Goal: Task Accomplishment & Management: Use online tool/utility

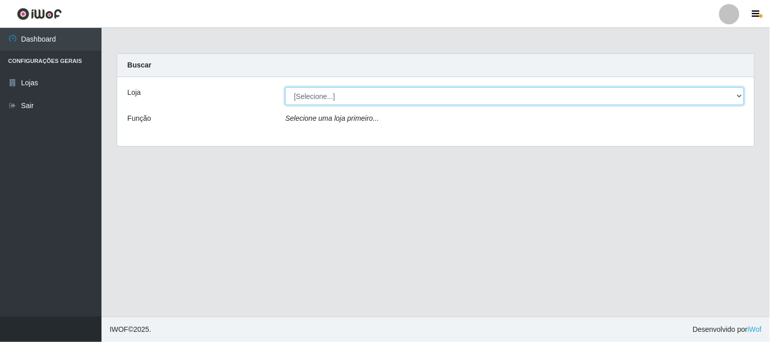
click at [316, 89] on select "[Selecione...] Rede Compras Supermercados - LOJA 1" at bounding box center [514, 96] width 459 height 18
select select "158"
click at [285, 87] on select "[Selecione...] Rede Compras Supermercados - LOJA 1" at bounding box center [514, 96] width 459 height 18
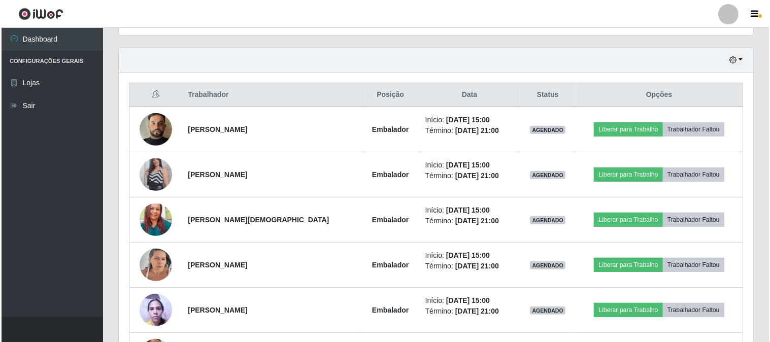
scroll to position [394, 0]
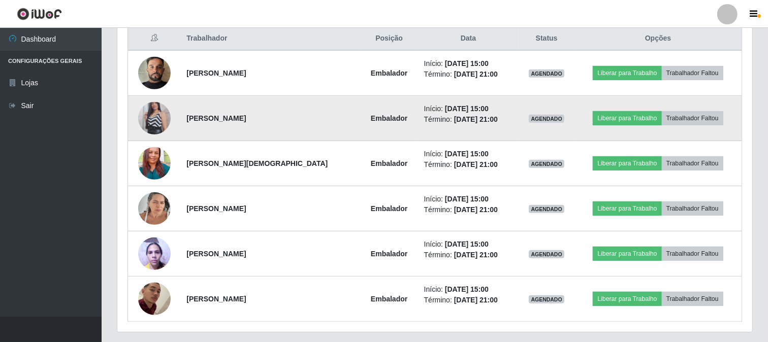
click at [154, 125] on img at bounding box center [154, 118] width 32 height 58
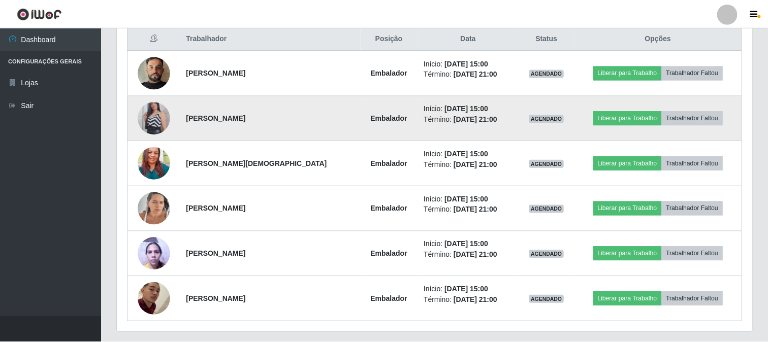
scroll to position [210, 628]
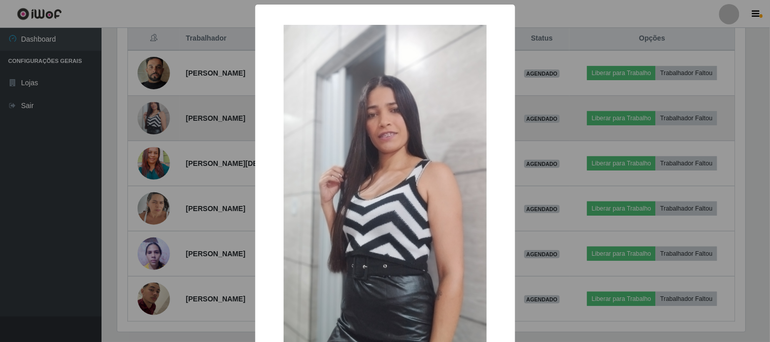
click at [154, 125] on div "× OK Cancel" at bounding box center [385, 171] width 770 height 342
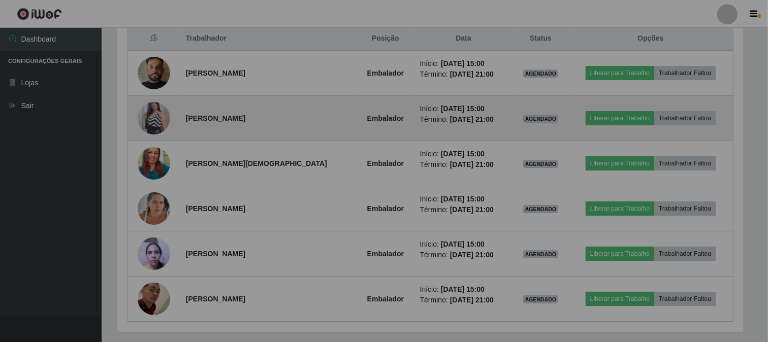
scroll to position [210, 635]
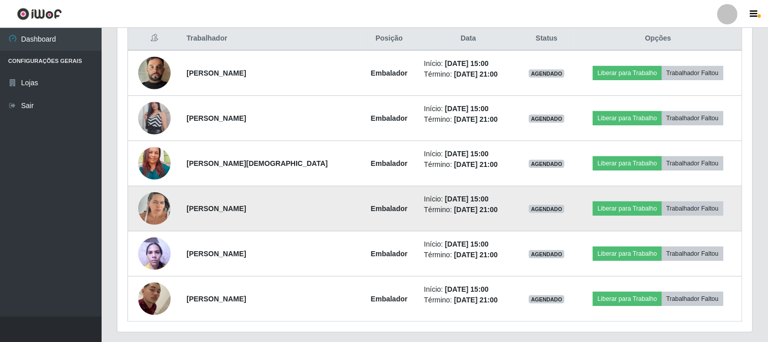
click at [165, 202] on img at bounding box center [154, 208] width 32 height 43
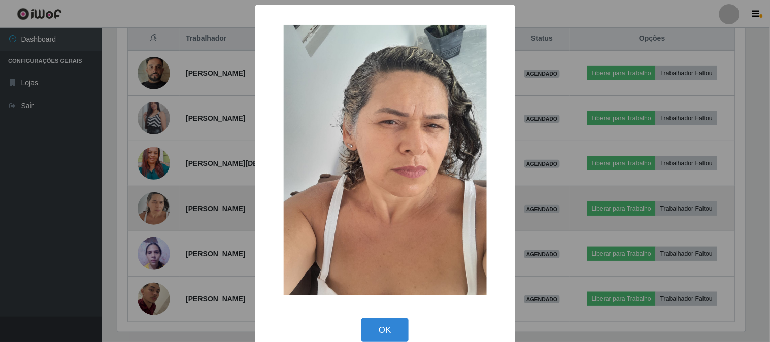
click at [165, 202] on div "× OK Cancel" at bounding box center [385, 171] width 770 height 342
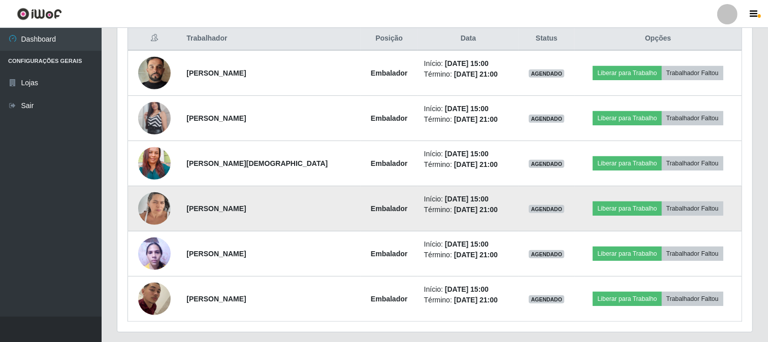
scroll to position [210, 635]
click at [596, 208] on button "Liberar para Trabalho" at bounding box center [626, 209] width 69 height 14
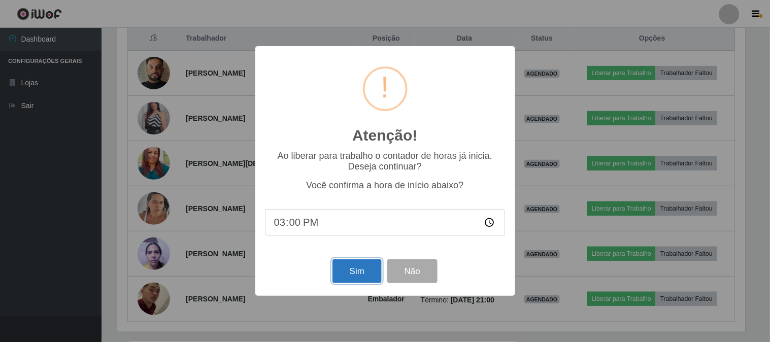
click at [356, 271] on button "Sim" at bounding box center [357, 271] width 49 height 24
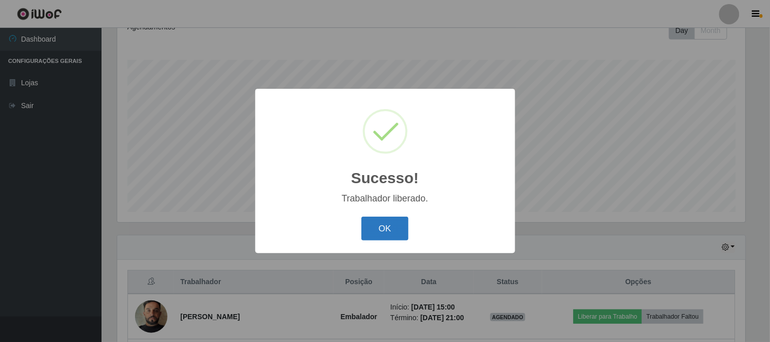
click at [379, 222] on button "OK" at bounding box center [384, 229] width 47 height 24
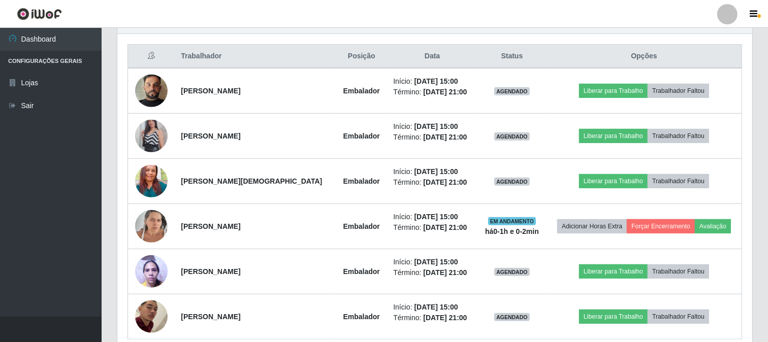
scroll to position [422, 0]
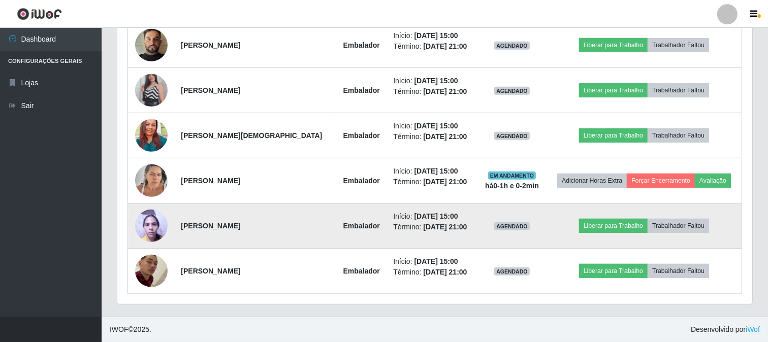
click at [150, 237] on img at bounding box center [151, 225] width 32 height 43
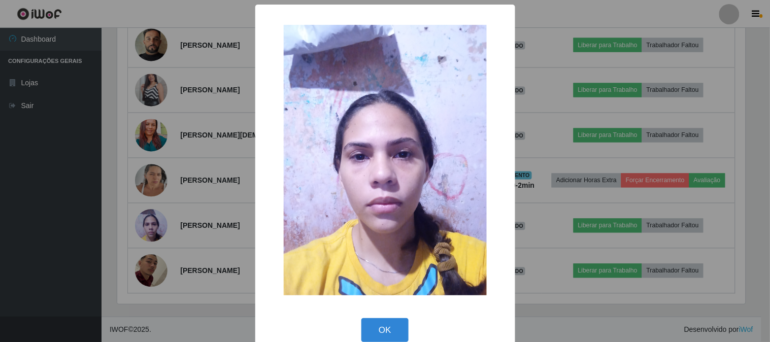
click at [150, 231] on div "× OK Cancel" at bounding box center [385, 171] width 770 height 342
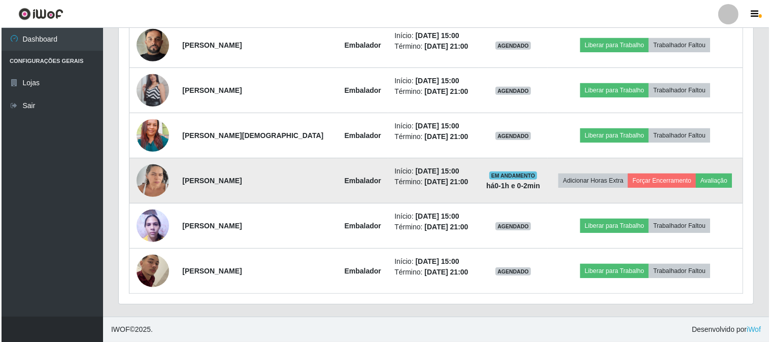
scroll to position [210, 635]
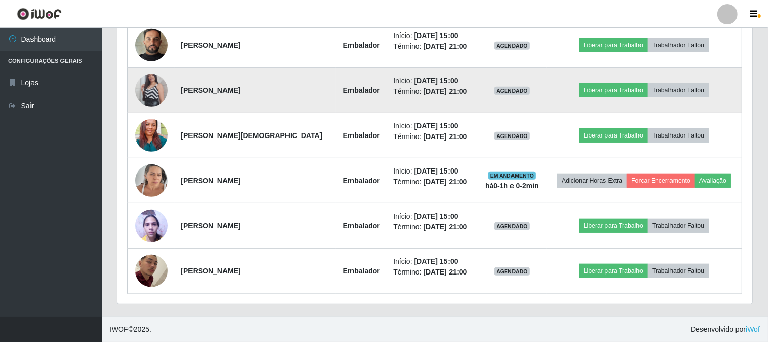
click at [154, 84] on img at bounding box center [151, 90] width 32 height 58
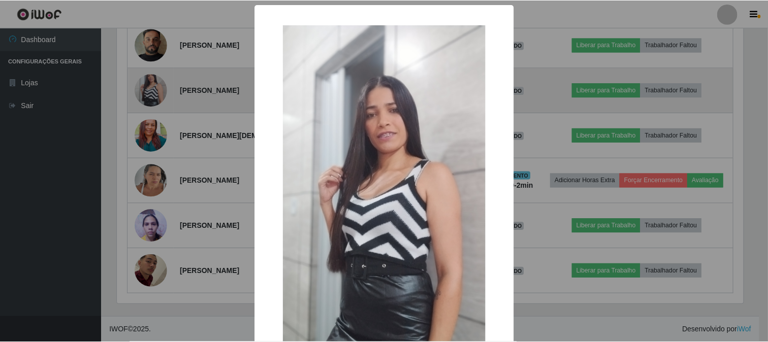
scroll to position [210, 628]
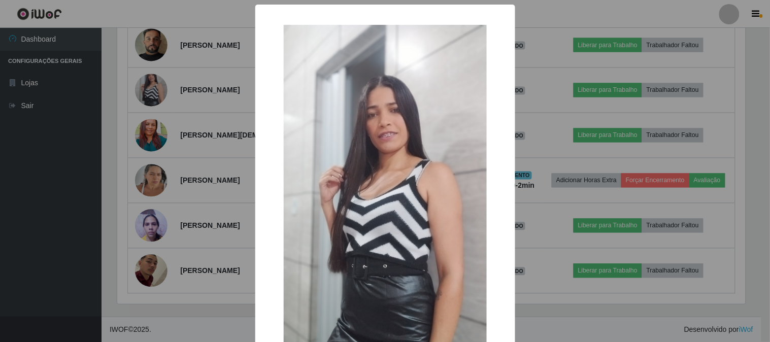
click at [592, 118] on div "× OK Cancel" at bounding box center [385, 171] width 770 height 342
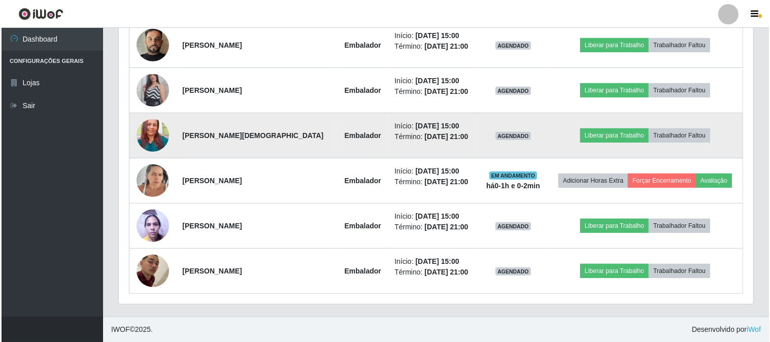
scroll to position [0, 0]
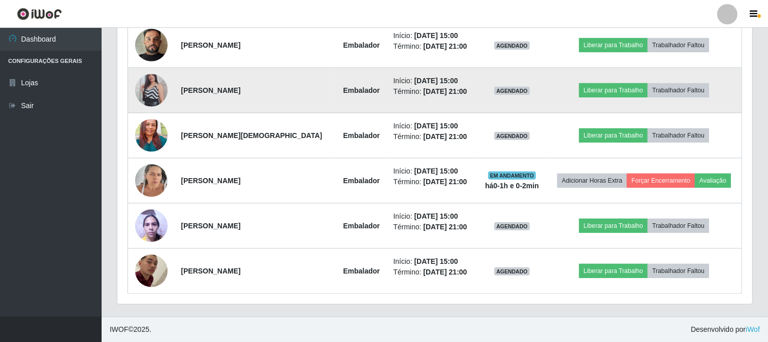
click at [601, 78] on td "Liberar para Trabalho Trabalhador Faltou" at bounding box center [643, 90] width 195 height 45
click at [597, 87] on button "Liberar para Trabalho" at bounding box center [613, 90] width 69 height 14
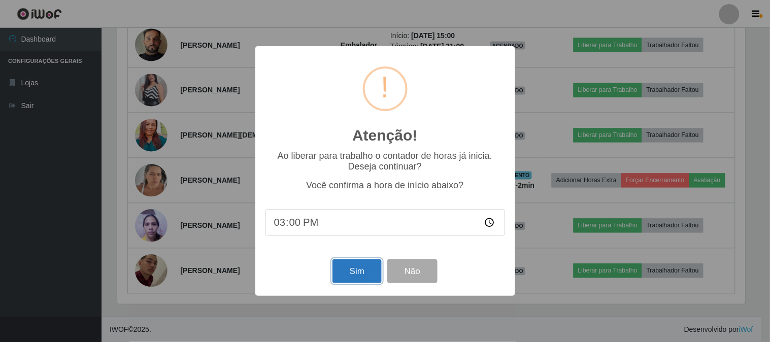
click at [363, 275] on button "Sim" at bounding box center [357, 271] width 49 height 24
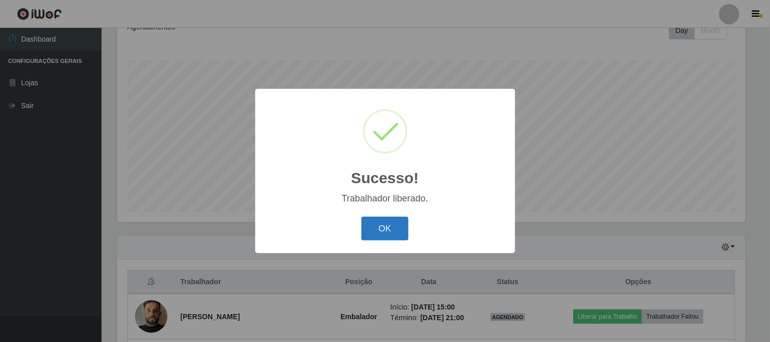
click at [391, 223] on button "OK" at bounding box center [384, 229] width 47 height 24
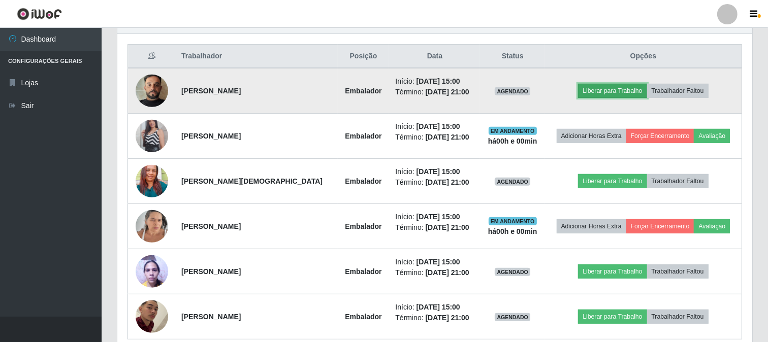
click at [616, 87] on button "Liberar para Trabalho" at bounding box center [612, 91] width 69 height 14
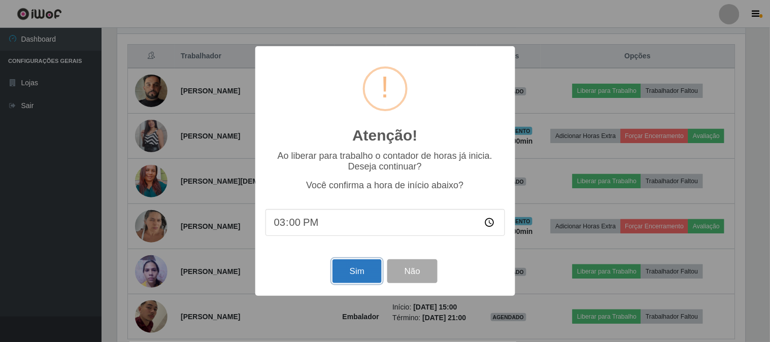
click at [352, 267] on button "Sim" at bounding box center [357, 271] width 49 height 24
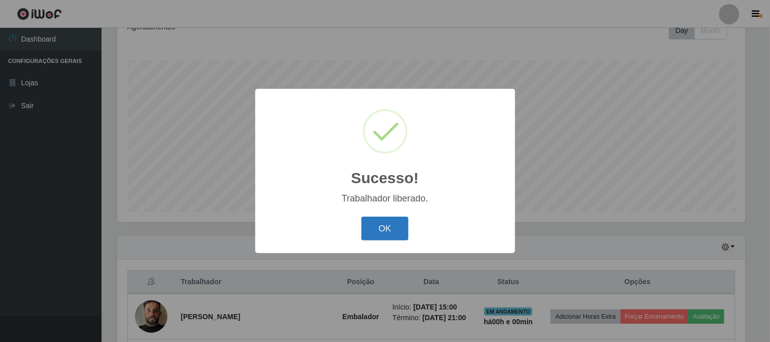
click at [405, 232] on button "OK" at bounding box center [384, 229] width 47 height 24
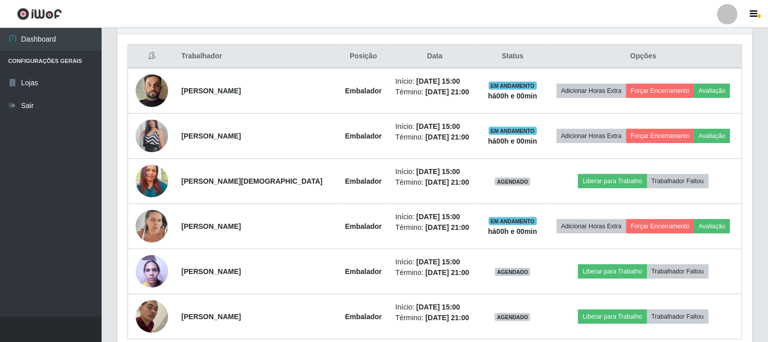
scroll to position [422, 0]
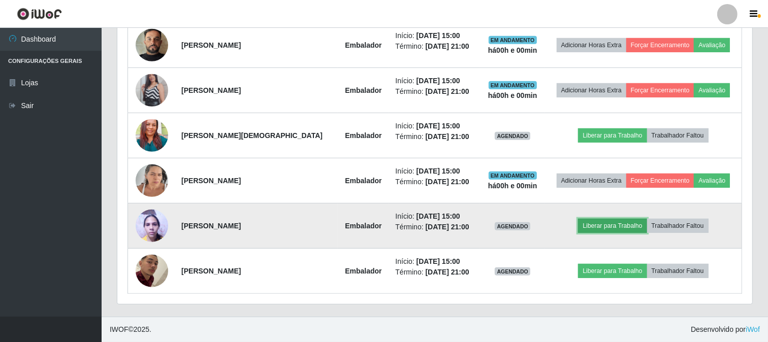
click at [638, 230] on button "Liberar para Trabalho" at bounding box center [612, 226] width 69 height 14
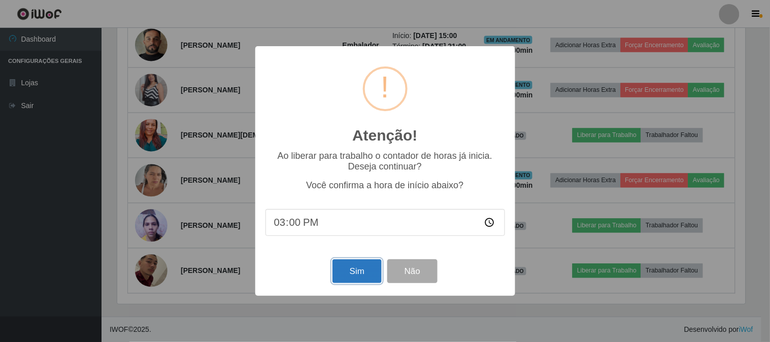
click at [369, 271] on button "Sim" at bounding box center [357, 271] width 49 height 24
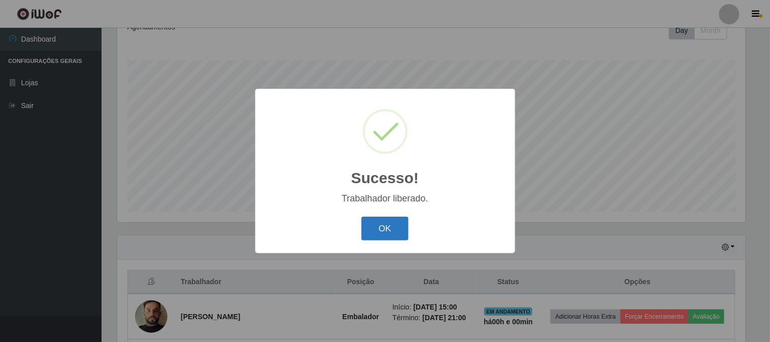
click at [391, 224] on button "OK" at bounding box center [384, 229] width 47 height 24
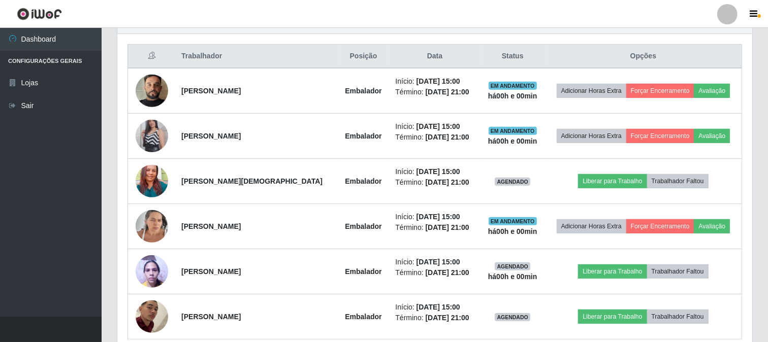
scroll to position [422, 0]
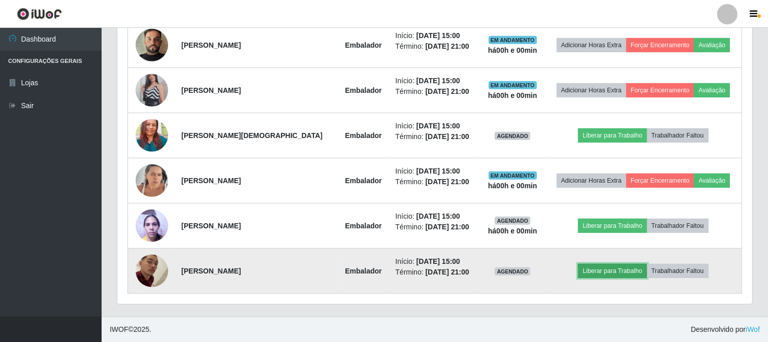
click at [580, 272] on button "Liberar para Trabalho" at bounding box center [612, 271] width 69 height 14
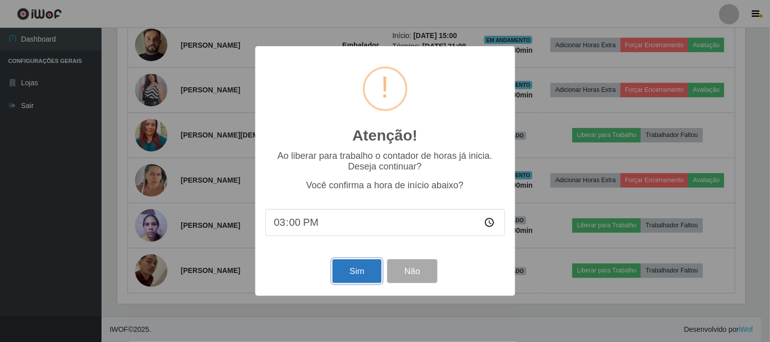
click at [352, 272] on button "Sim" at bounding box center [357, 271] width 49 height 24
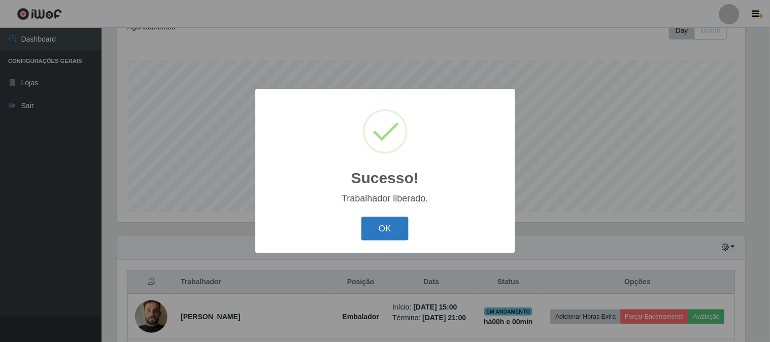
click at [392, 222] on button "OK" at bounding box center [384, 229] width 47 height 24
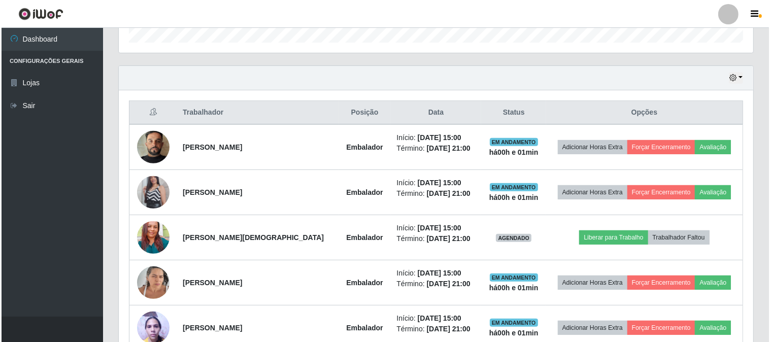
scroll to position [422, 0]
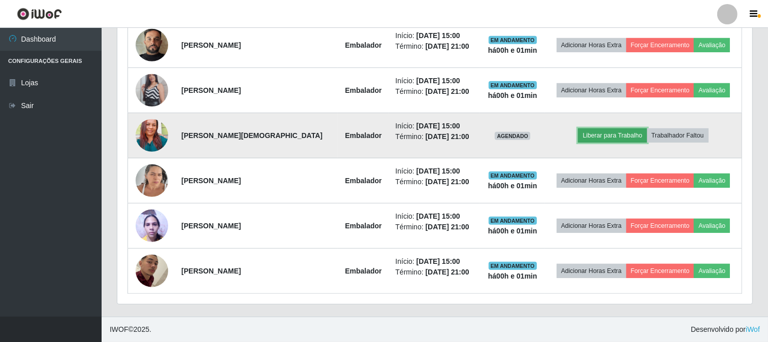
click at [612, 134] on button "Liberar para Trabalho" at bounding box center [612, 135] width 69 height 14
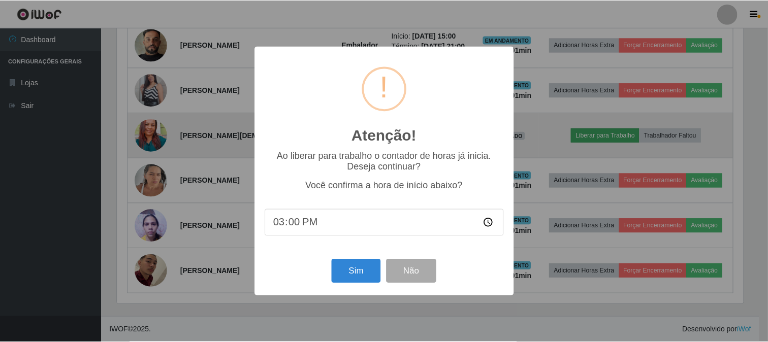
scroll to position [210, 628]
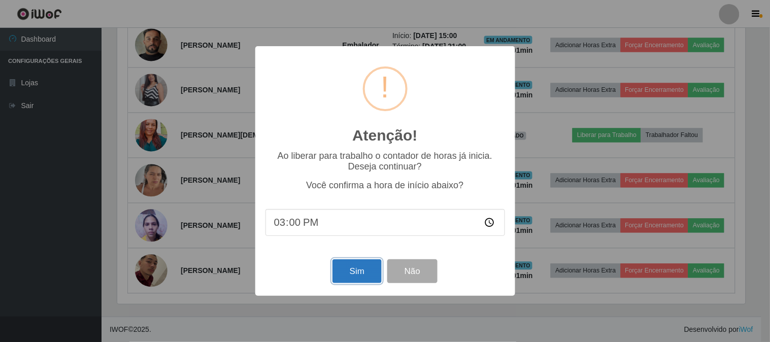
click at [343, 270] on button "Sim" at bounding box center [357, 271] width 49 height 24
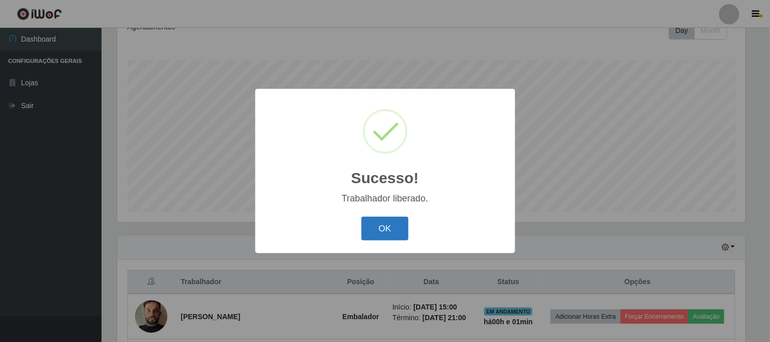
click at [383, 234] on button "OK" at bounding box center [384, 229] width 47 height 24
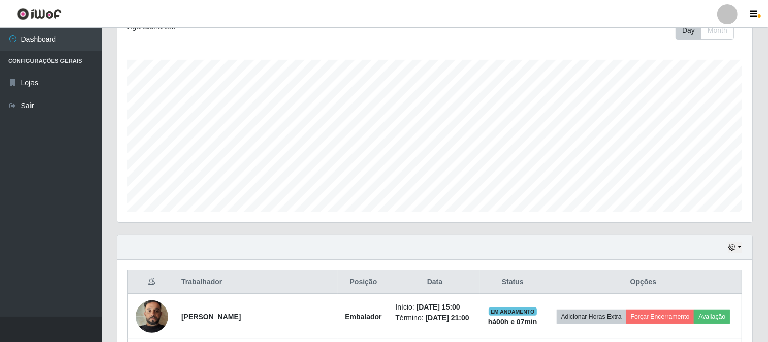
scroll to position [422, 0]
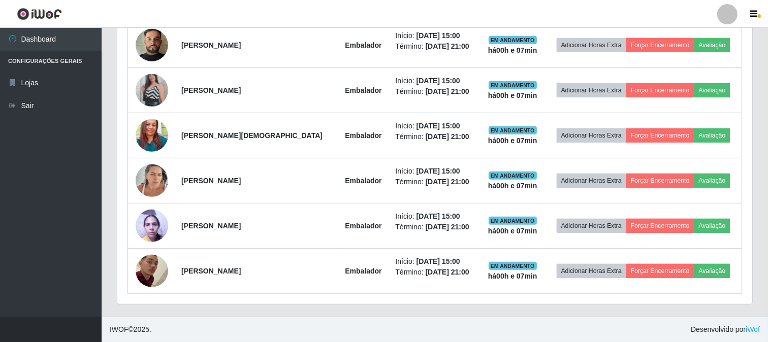
click at [691, 11] on header "Perfil Alterar Senha Sair" at bounding box center [384, 14] width 768 height 28
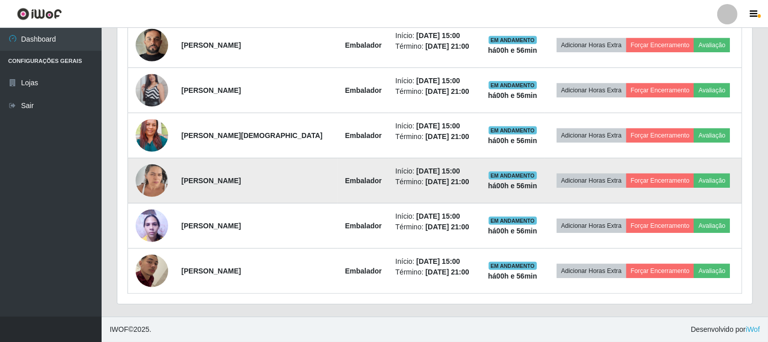
click at [149, 179] on img at bounding box center [152, 180] width 32 height 43
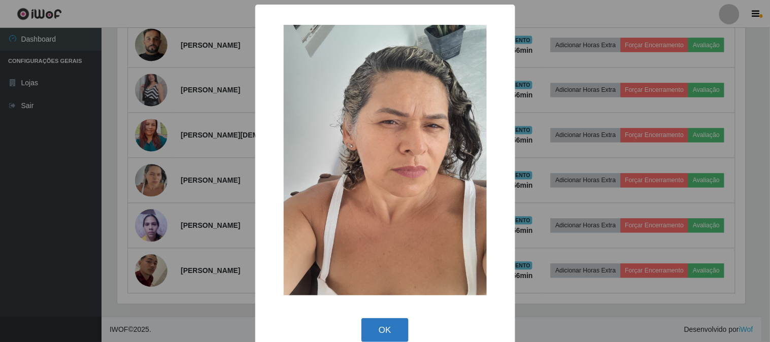
click at [388, 333] on button "OK" at bounding box center [384, 330] width 47 height 24
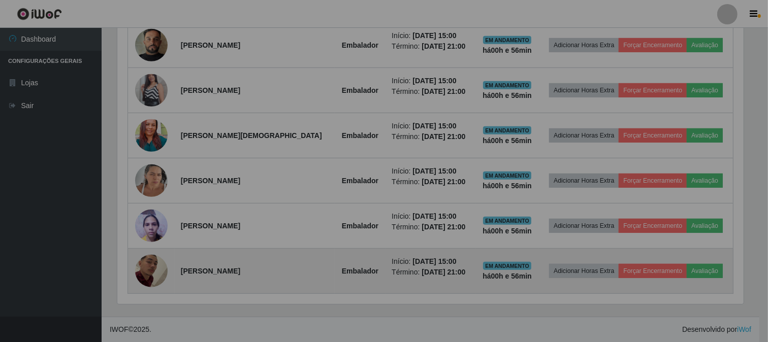
scroll to position [210, 635]
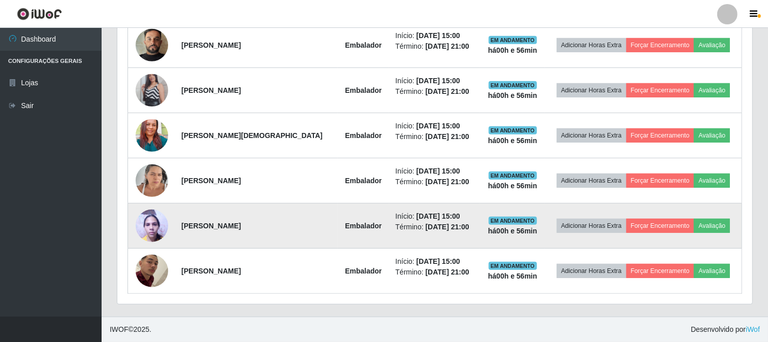
click at [155, 225] on img at bounding box center [152, 225] width 32 height 43
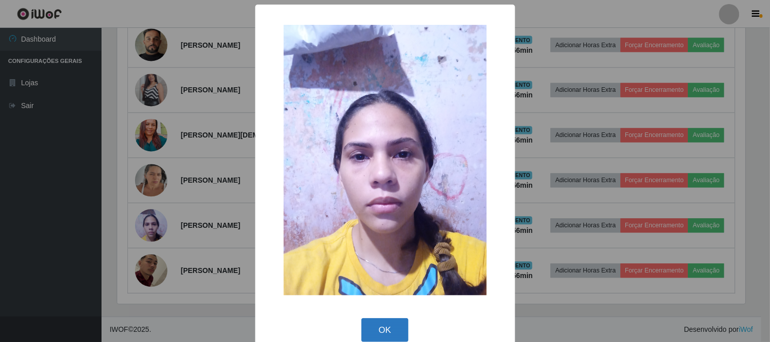
click at [387, 326] on button "OK" at bounding box center [384, 330] width 47 height 24
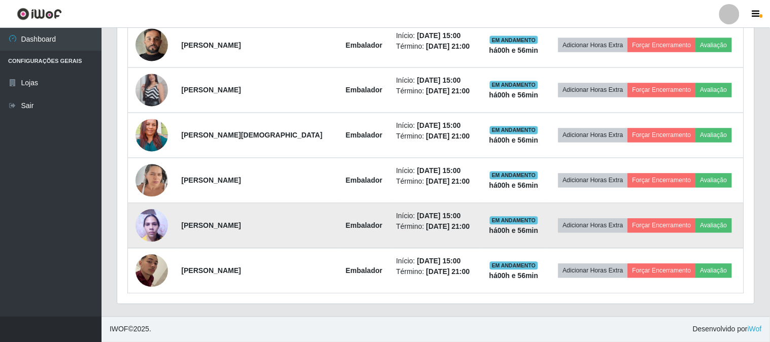
scroll to position [210, 635]
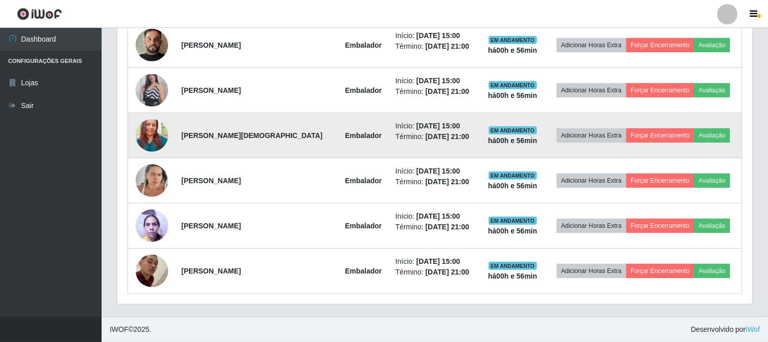
click at [154, 126] on img at bounding box center [152, 135] width 32 height 43
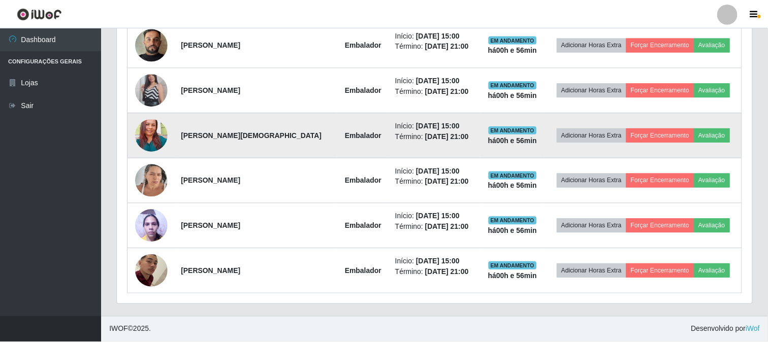
scroll to position [210, 628]
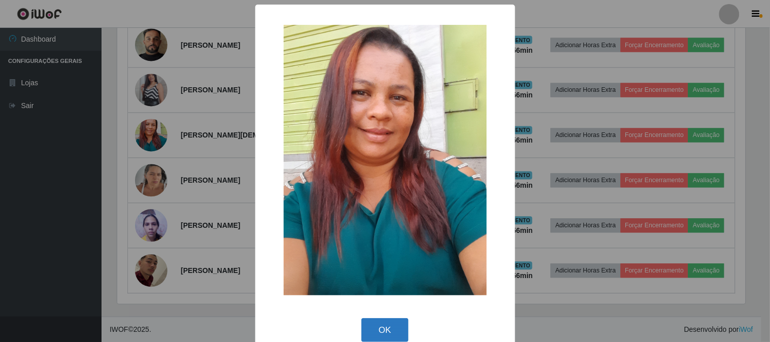
click at [386, 328] on button "OK" at bounding box center [384, 330] width 47 height 24
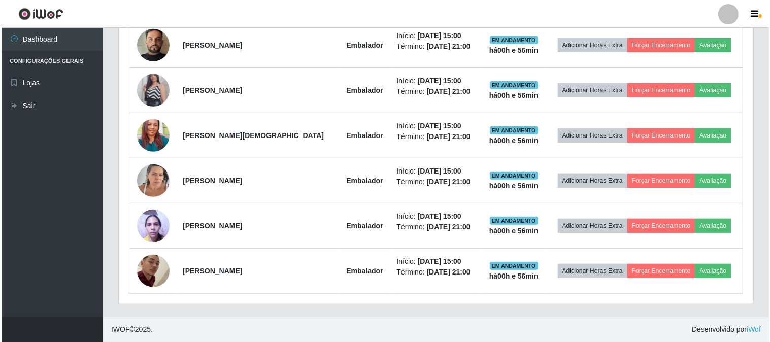
scroll to position [210, 635]
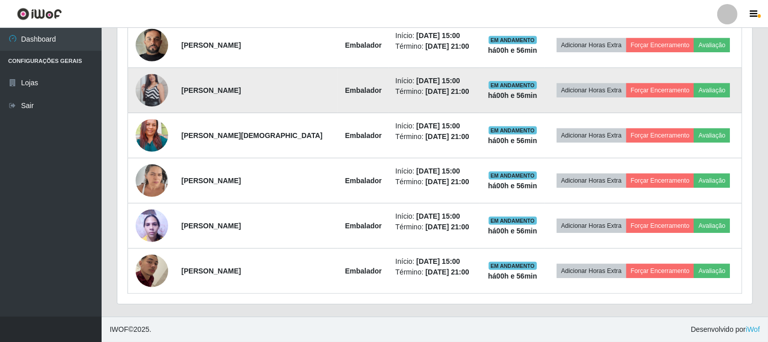
click at [156, 82] on img at bounding box center [152, 90] width 32 height 58
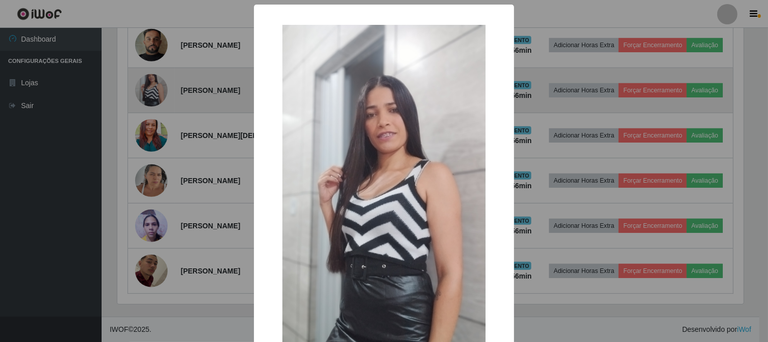
scroll to position [210, 628]
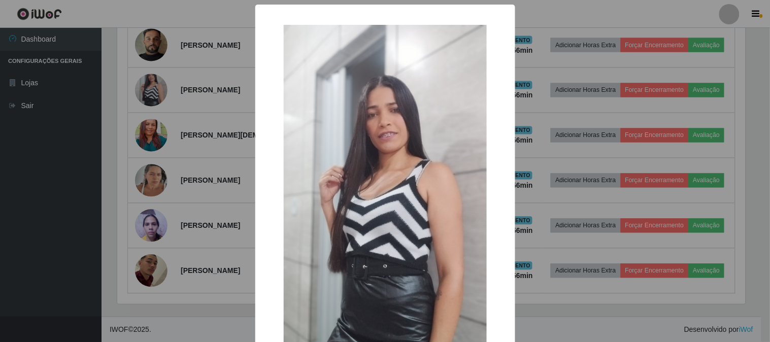
click at [186, 138] on div "× OK Cancel" at bounding box center [385, 171] width 770 height 342
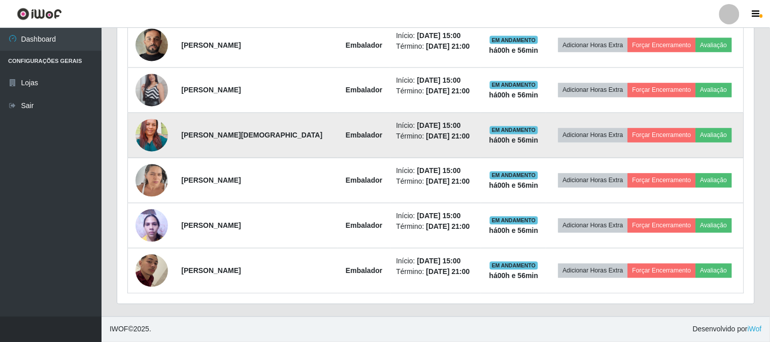
scroll to position [210, 635]
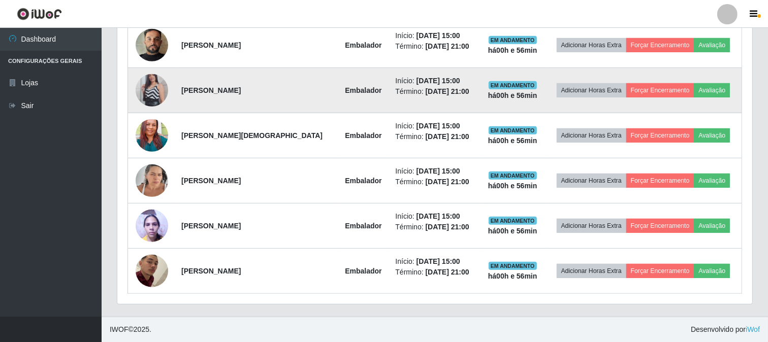
click at [157, 85] on img at bounding box center [152, 90] width 32 height 58
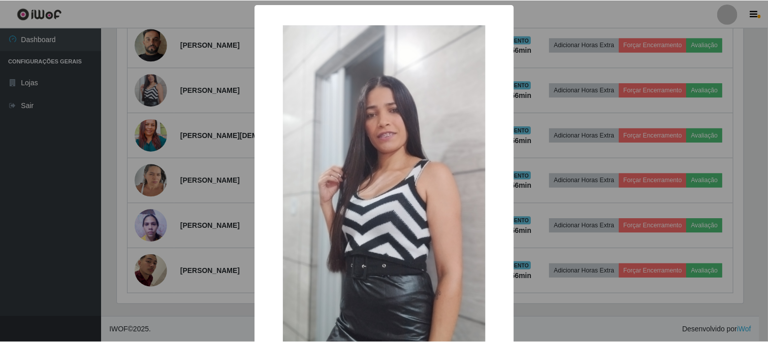
scroll to position [107, 0]
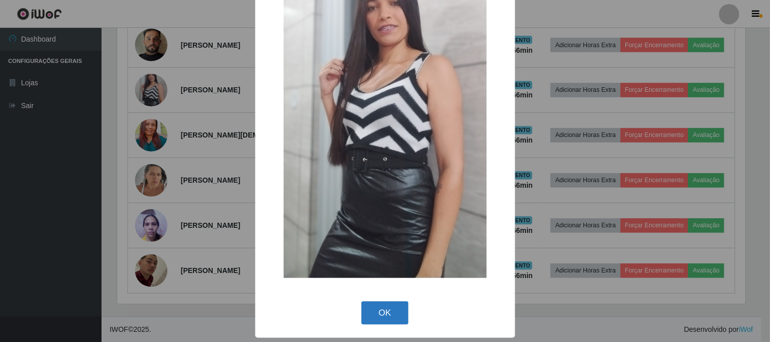
click at [383, 310] on button "OK" at bounding box center [384, 314] width 47 height 24
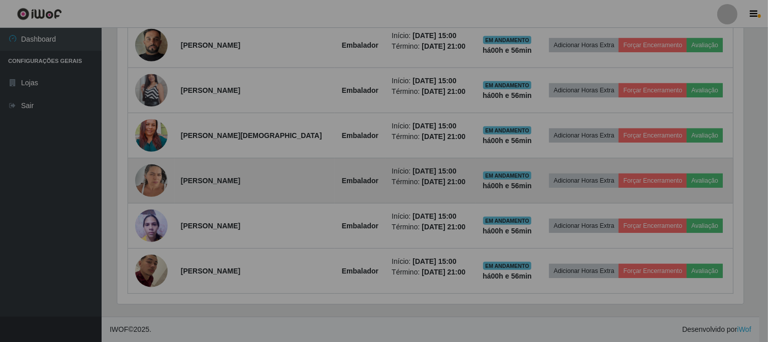
scroll to position [210, 635]
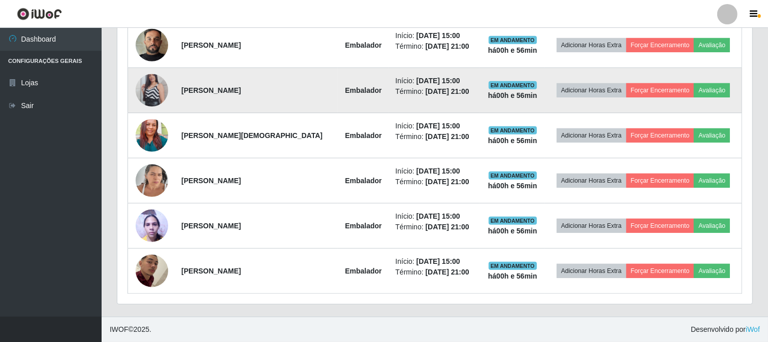
click at [153, 89] on img at bounding box center [152, 90] width 32 height 58
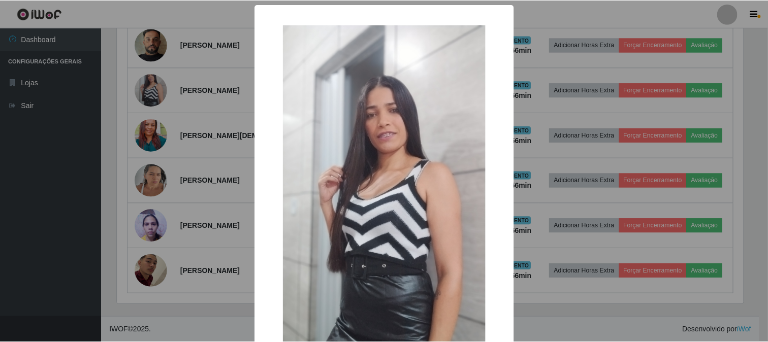
scroll to position [107, 0]
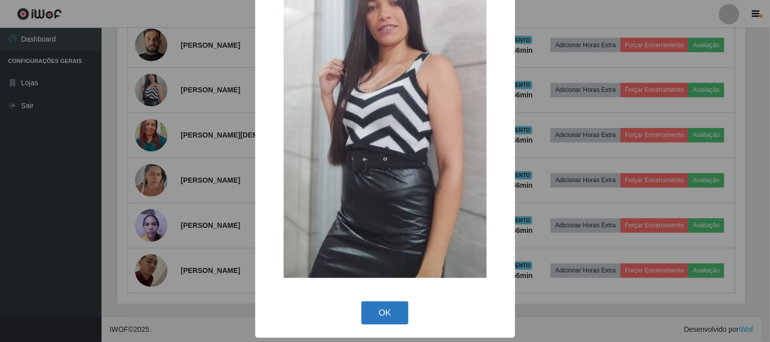
click at [382, 315] on button "OK" at bounding box center [384, 314] width 47 height 24
